Goal: Find specific page/section

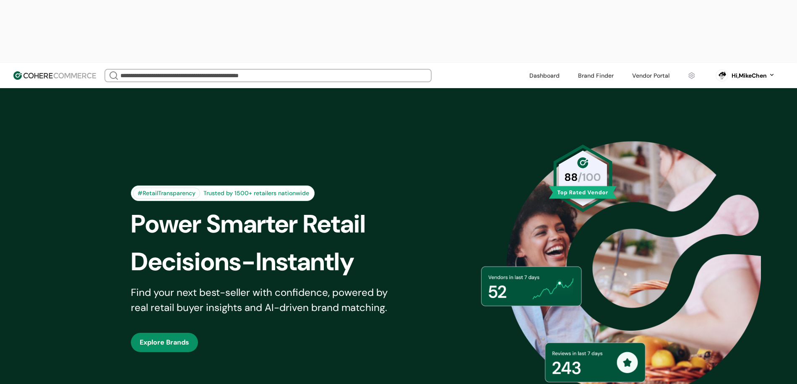
click at [262, 70] on input "search" at bounding box center [268, 76] width 299 height 12
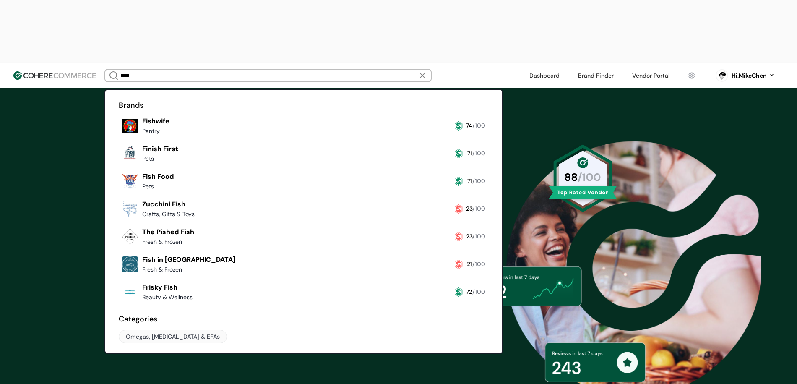
type input "****"
click at [119, 137] on link at bounding box center [119, 137] width 0 height 0
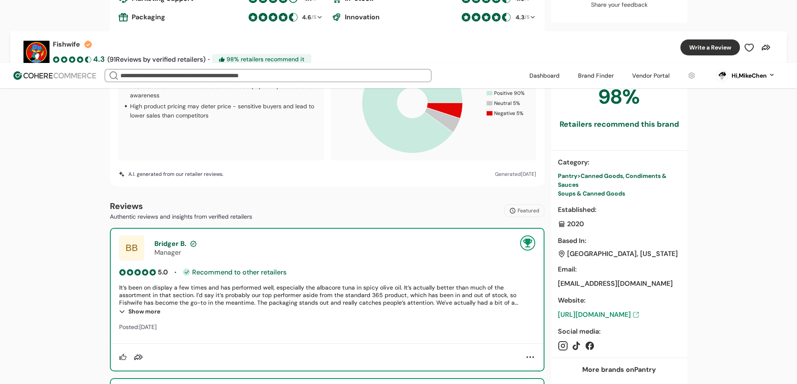
scroll to position [364, 0]
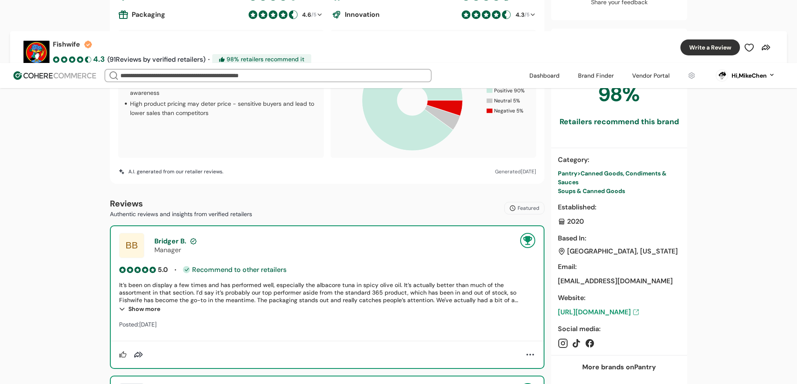
click at [212, 70] on input "search" at bounding box center [268, 76] width 299 height 12
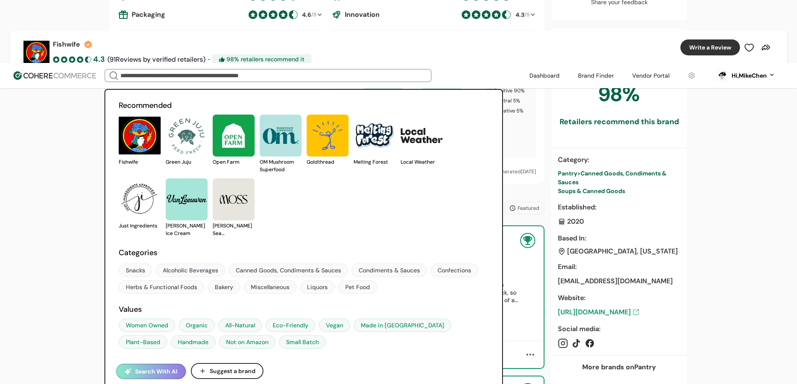
click at [166, 166] on link at bounding box center [166, 166] width 0 height 0
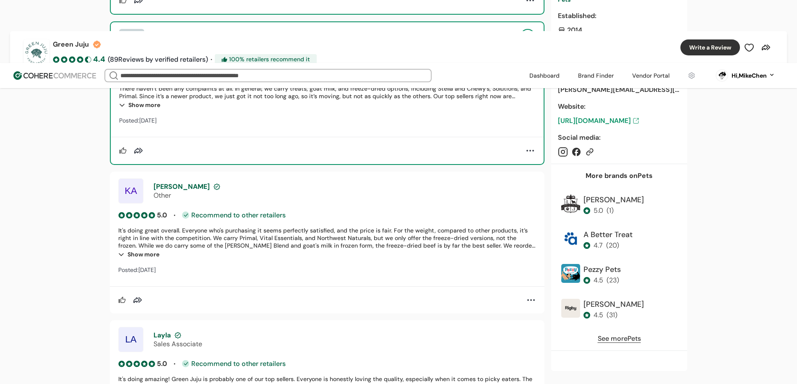
scroll to position [729, 0]
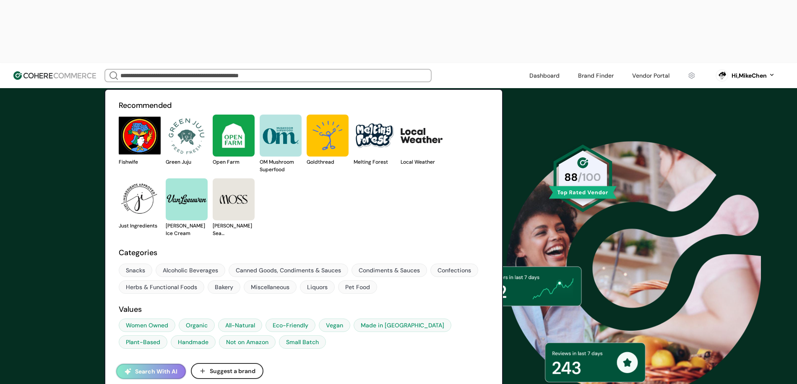
click at [119, 166] on link at bounding box center [119, 166] width 0 height 0
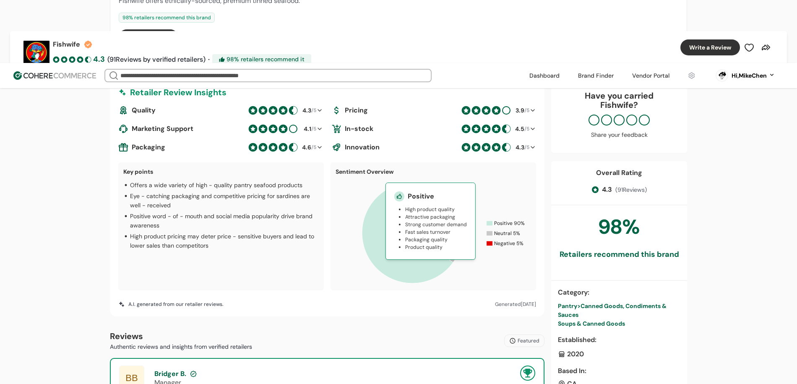
scroll to position [232, 0]
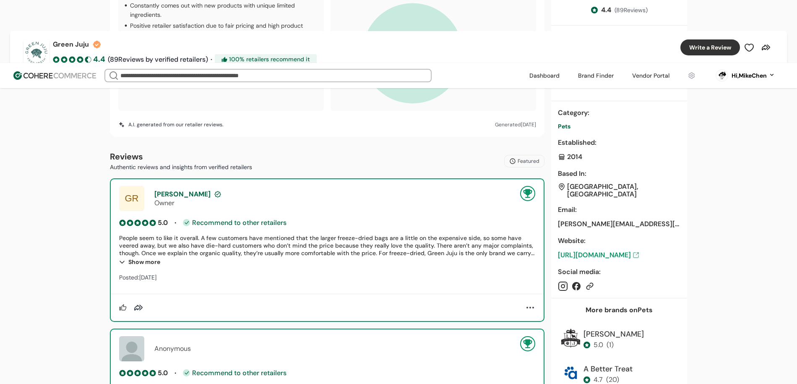
scroll to position [423, 0]
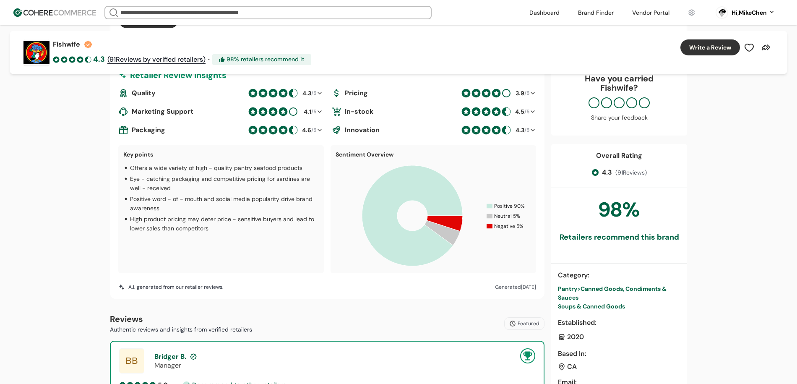
scroll to position [240, 0]
